Goal: Check status: Check status

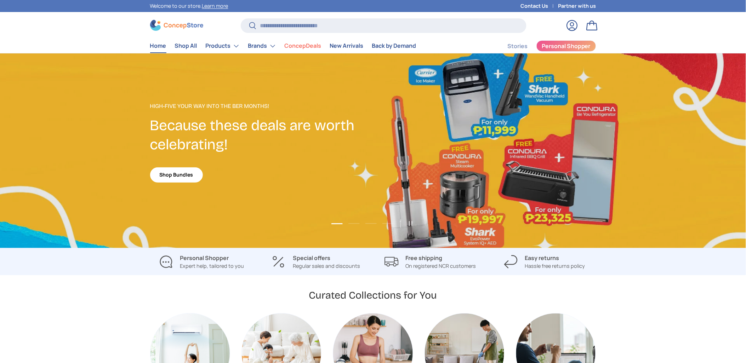
scroll to position [1833, 2896]
click at [570, 26] on link "Log in" at bounding box center [573, 26] width 16 height 16
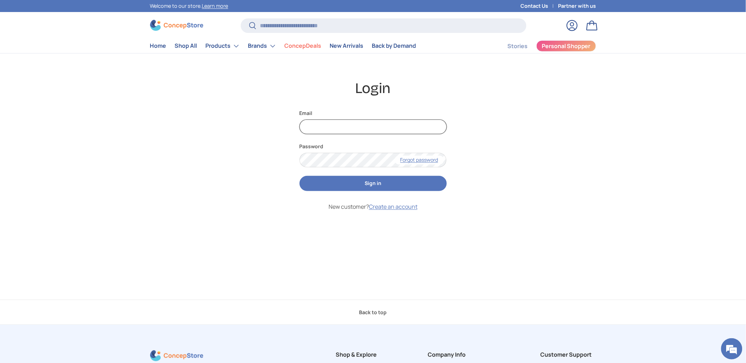
click at [408, 123] on input "Email" at bounding box center [373, 127] width 147 height 15
type input "**"
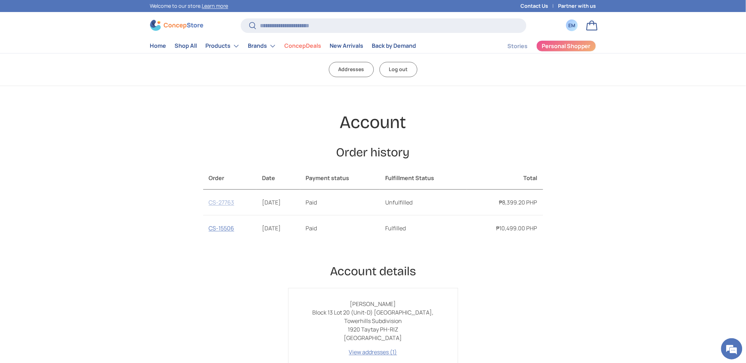
click at [222, 203] on link "CS-27763" at bounding box center [222, 203] width 26 height 8
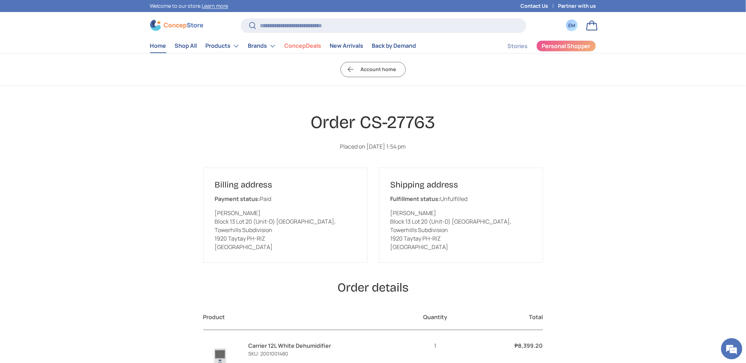
click at [154, 46] on link "Home" at bounding box center [158, 46] width 16 height 14
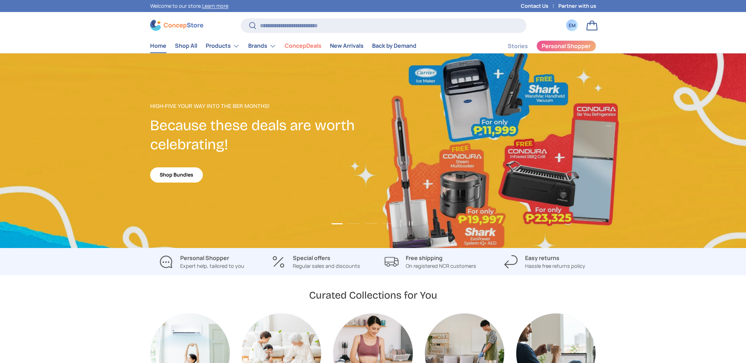
click at [237, 45] on link "Products" at bounding box center [223, 46] width 34 height 14
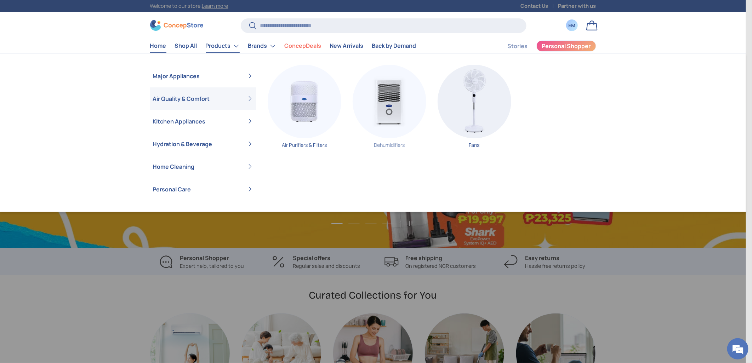
click at [388, 111] on img "Primary" at bounding box center [390, 102] width 74 height 74
